Goal: Information Seeking & Learning: Learn about a topic

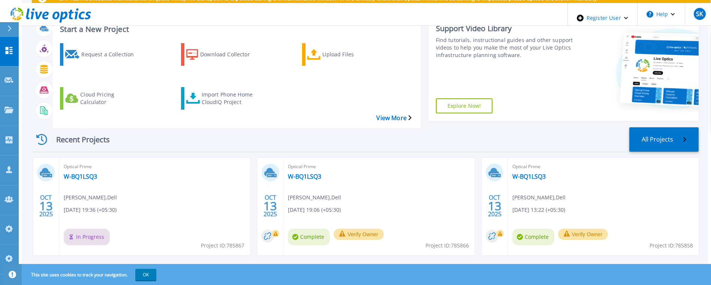
scroll to position [112, 0]
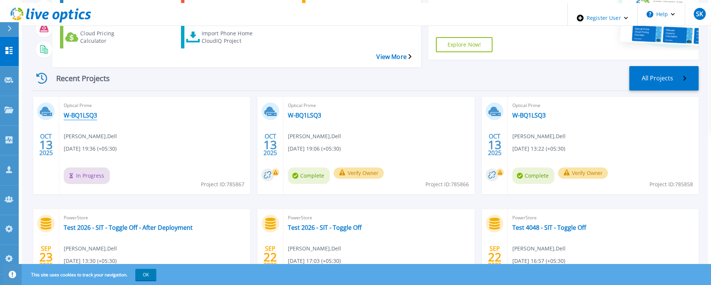
click at [87, 111] on link "W-BQ1LSQ3" at bounding box center [80, 114] width 33 height 7
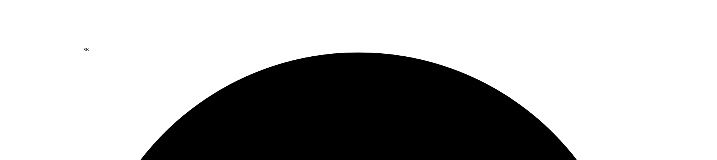
scroll to position [94, 0]
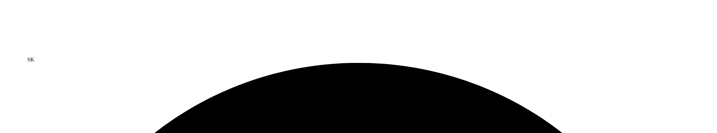
scroll to position [0, 0]
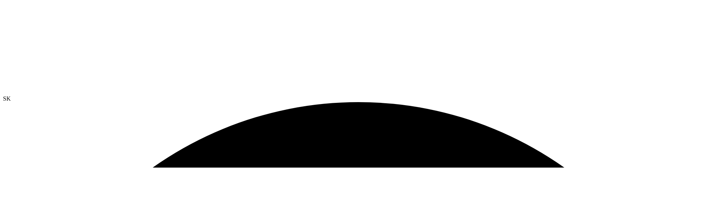
scroll to position [337, 0]
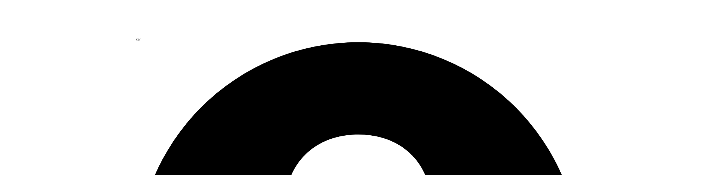
scroll to position [0, 0]
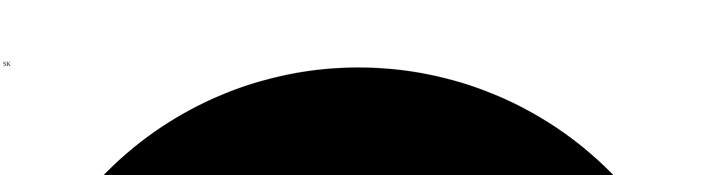
scroll to position [37, 0]
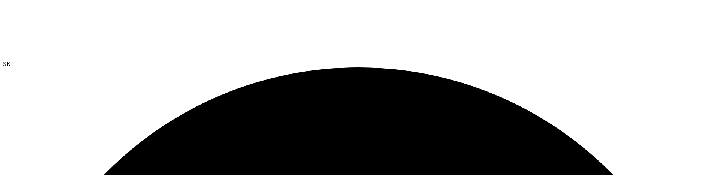
scroll to position [126, 0]
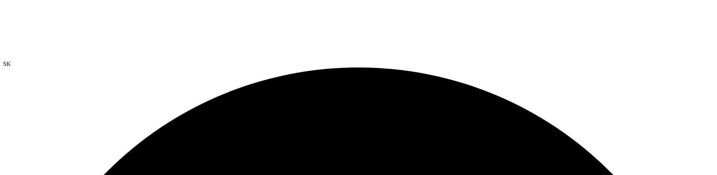
scroll to position [126, 0]
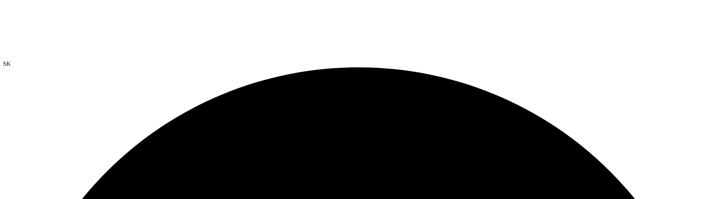
scroll to position [0, 0]
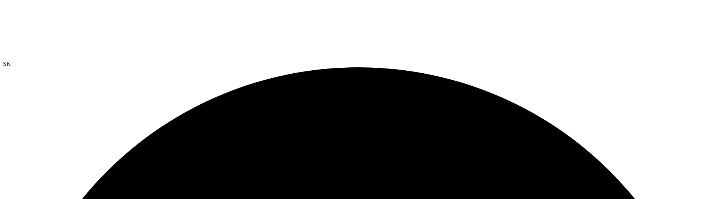
click at [51, 24] on div at bounding box center [358, 32] width 711 height 58
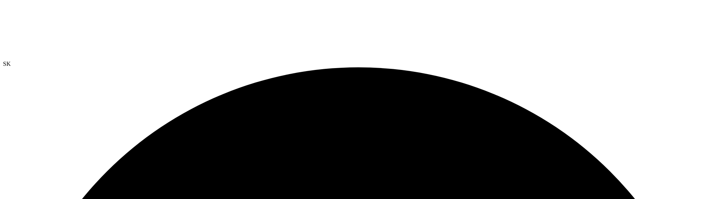
click at [51, 24] on div at bounding box center [358, 32] width 711 height 58
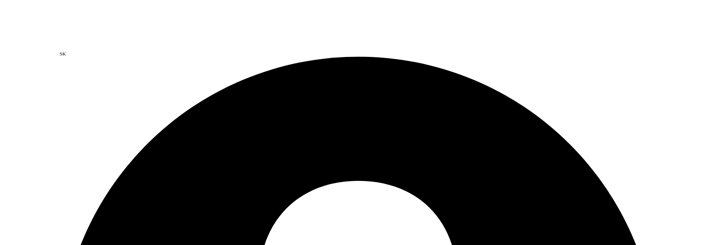
scroll to position [197, 0]
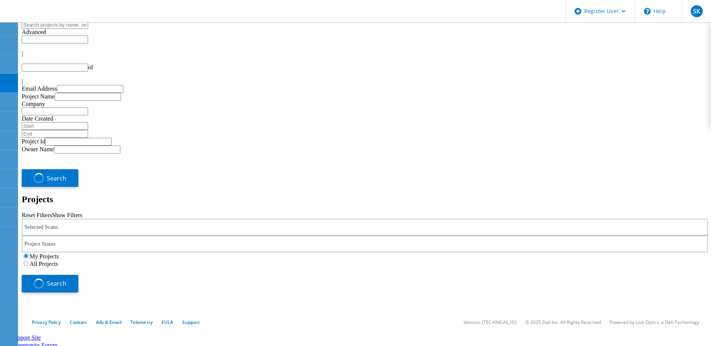
type input "1"
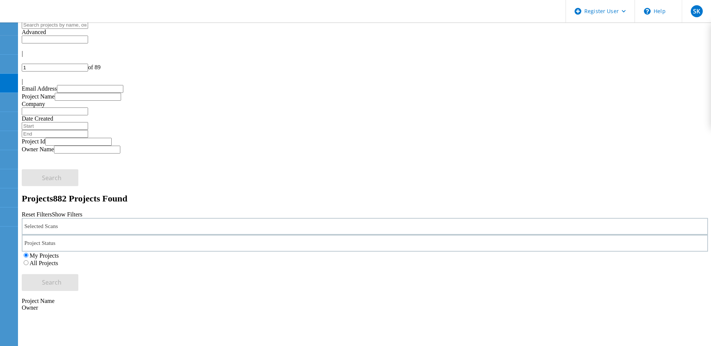
click at [187, 218] on div "Selected Scans" at bounding box center [365, 226] width 687 height 17
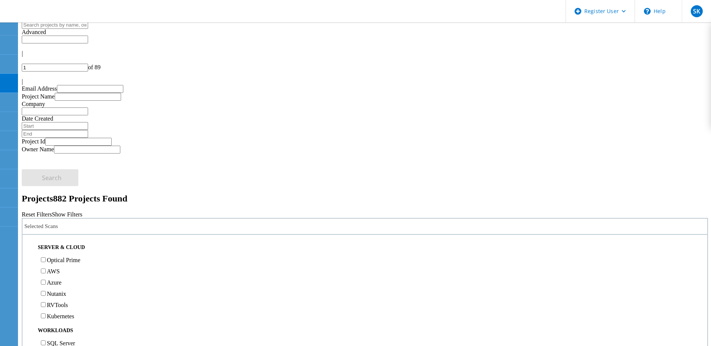
click at [283, 218] on div "Selected Scans Server & Cloud Optical Prime AWS Azure Nutanix RVTools Kubernete…" at bounding box center [365, 254] width 687 height 73
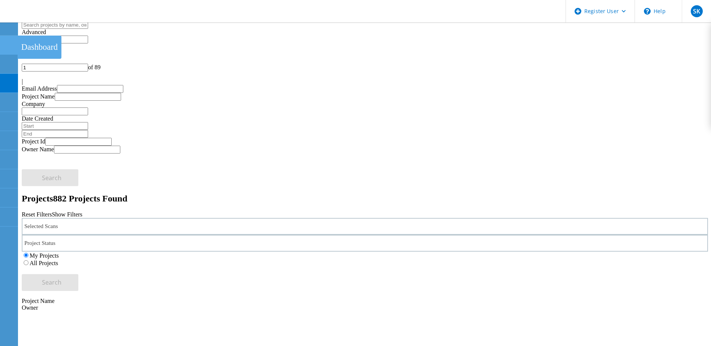
click at [13, 45] on icon at bounding box center [8, 45] width 9 height 7
